Goal: Find specific page/section: Find specific page/section

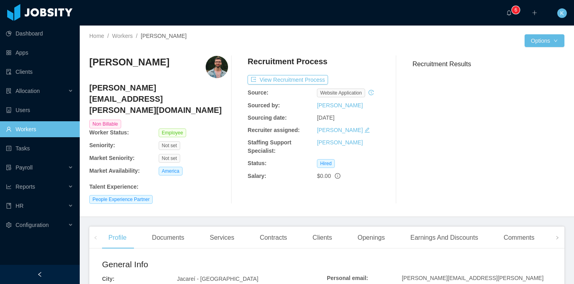
click at [53, 130] on link "Workers" at bounding box center [39, 129] width 67 height 16
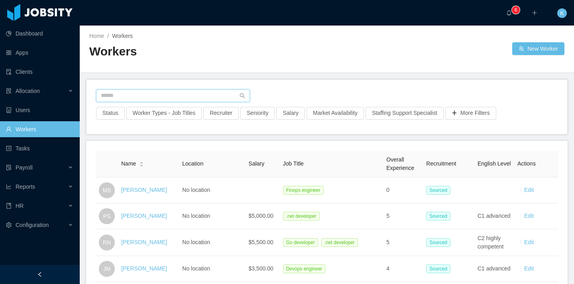
click at [141, 94] on input "text" at bounding box center [173, 95] width 154 height 13
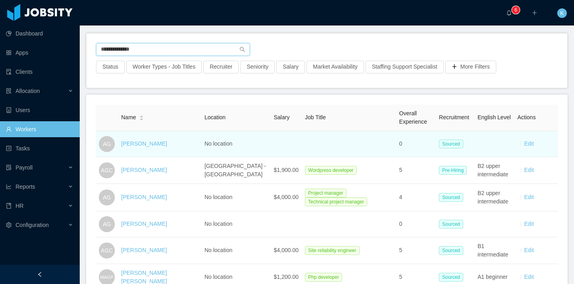
scroll to position [49, 0]
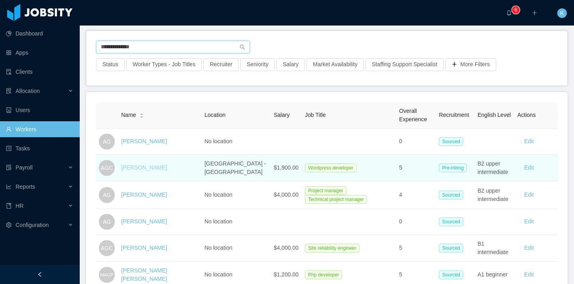
type input "**********"
click at [135, 164] on link "[PERSON_NAME]" at bounding box center [144, 167] width 46 height 6
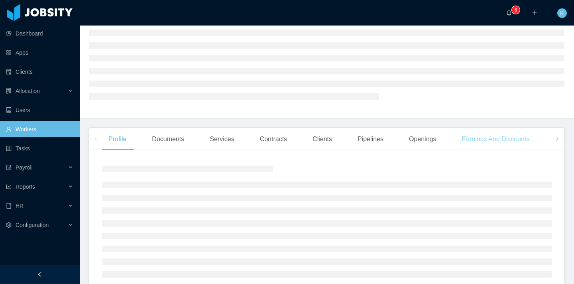
click at [515, 140] on div "Earnings And Discounts" at bounding box center [495, 139] width 80 height 22
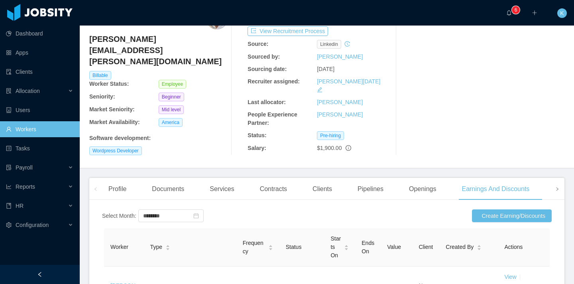
click at [555, 187] on icon "icon: right" at bounding box center [557, 189] width 4 height 4
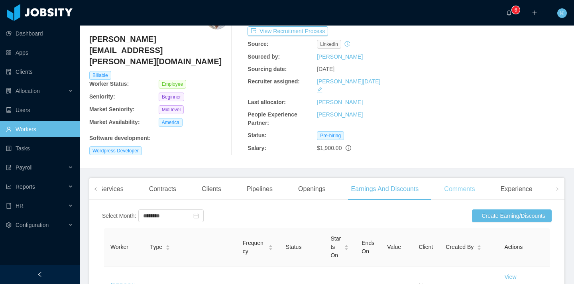
click at [453, 178] on div "Comments" at bounding box center [459, 189] width 43 height 22
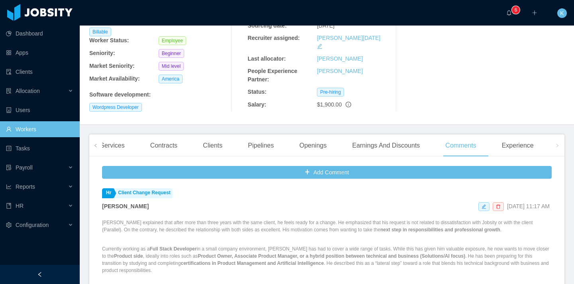
scroll to position [95, 0]
